Goal: Navigation & Orientation: Find specific page/section

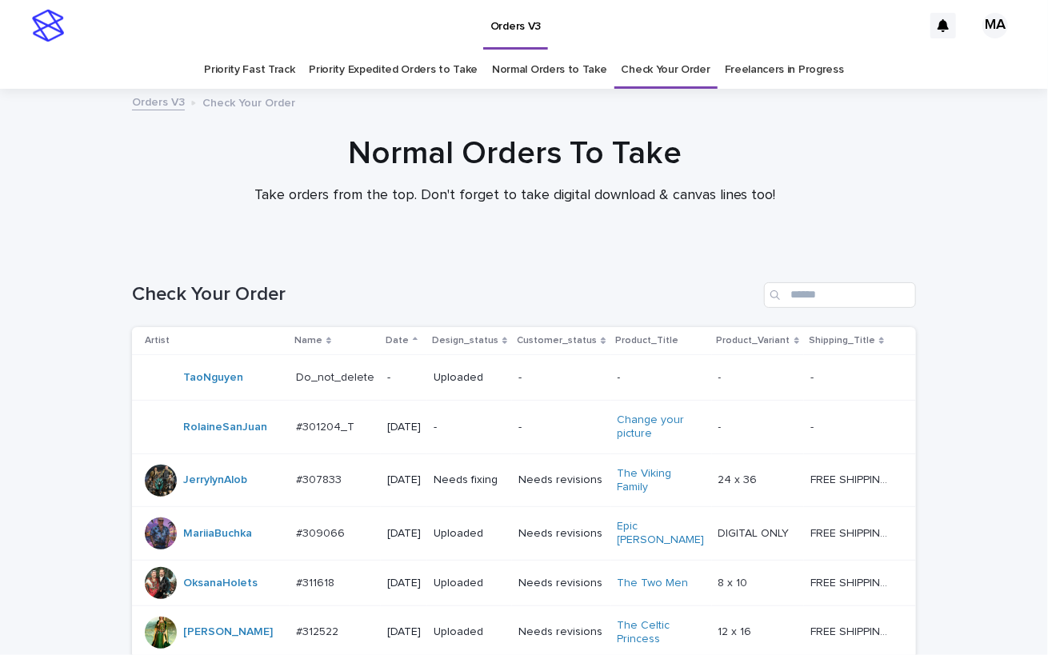
scroll to position [1399, 0]
